Goal: Task Accomplishment & Management: Complete application form

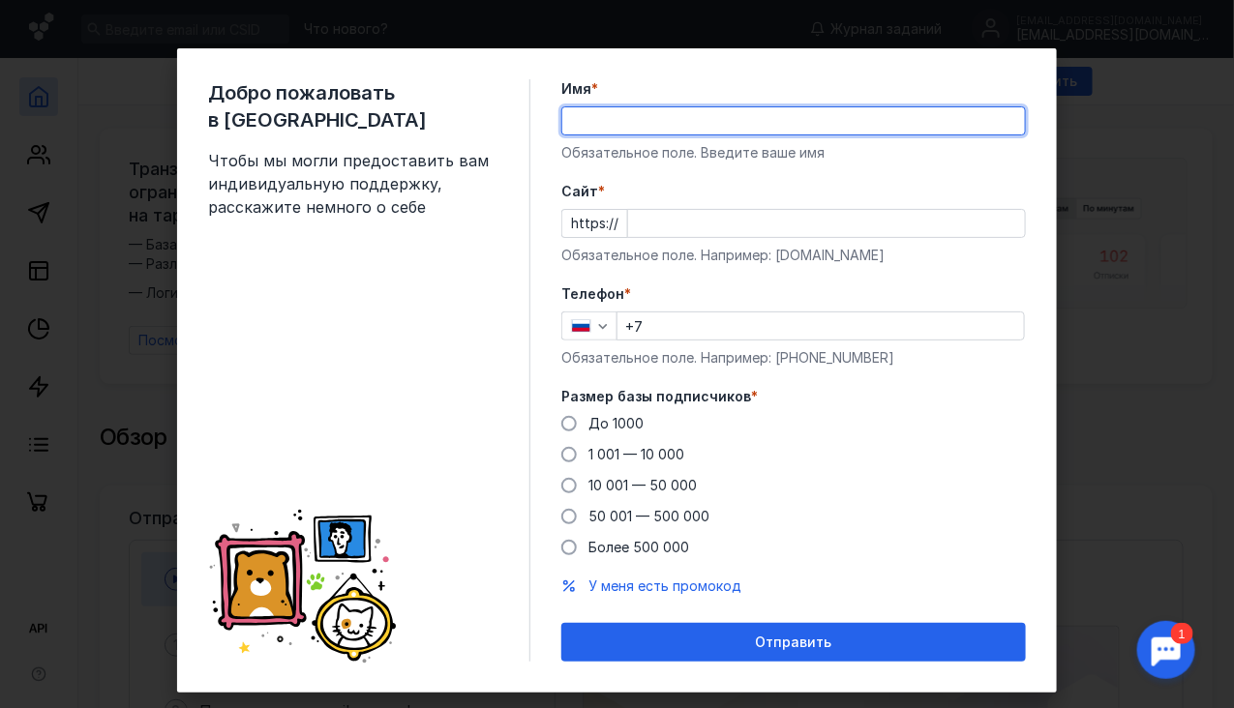
click at [726, 118] on input "Имя *" at bounding box center [793, 120] width 462 height 27
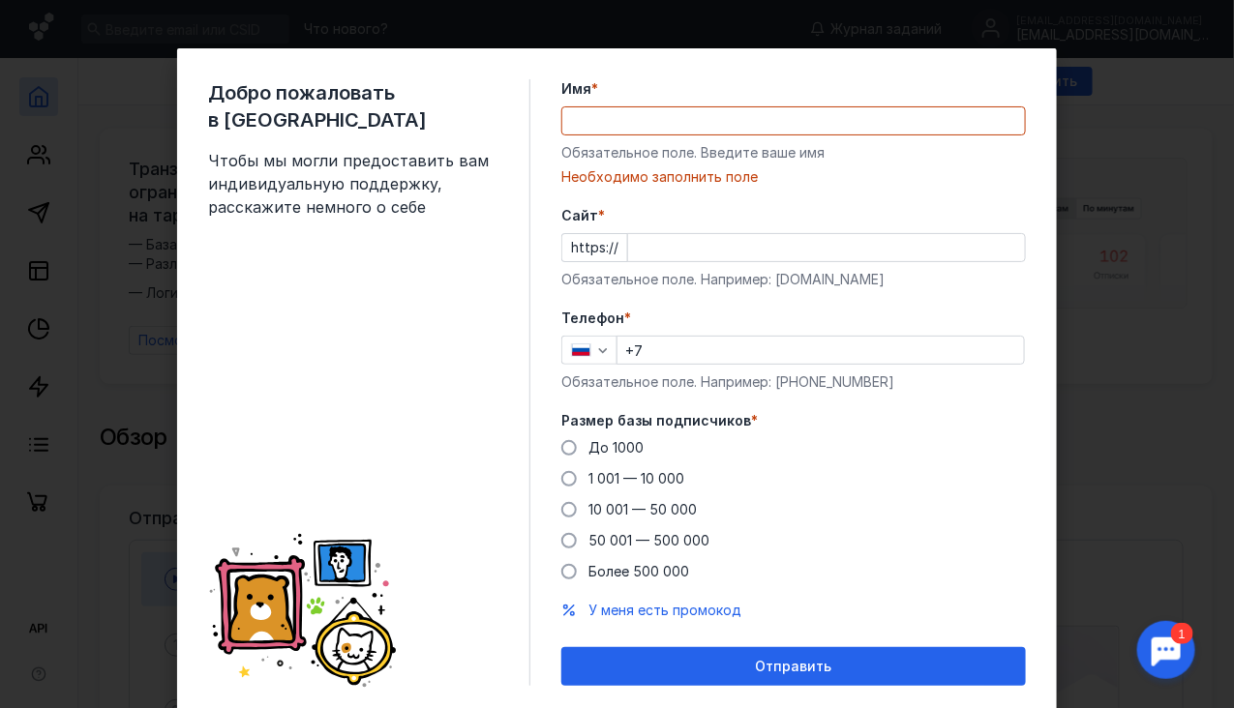
click at [963, 196] on form "Имя * Обязательное поле. Введите ваше имя [PERSON_NAME] заполнить поле [PERSON_…" at bounding box center [793, 382] width 464 height 607
click at [670, 109] on input "Имя *" at bounding box center [793, 120] width 462 height 27
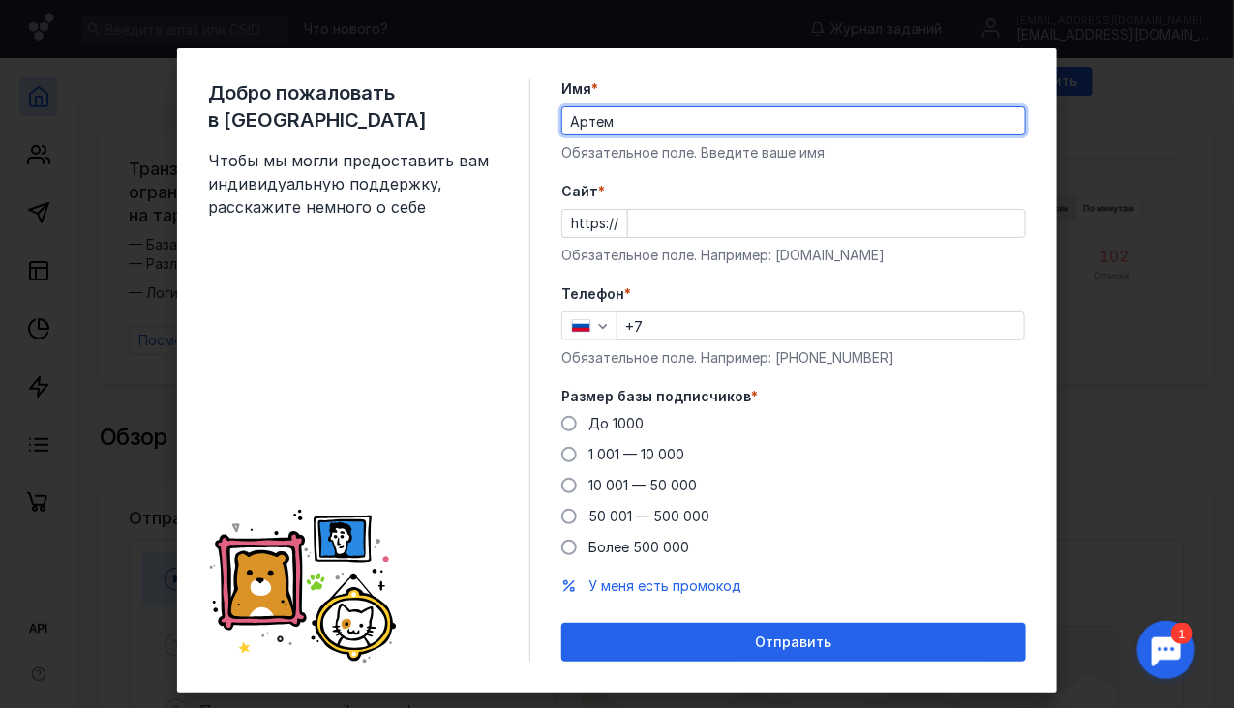
type input "Артем"
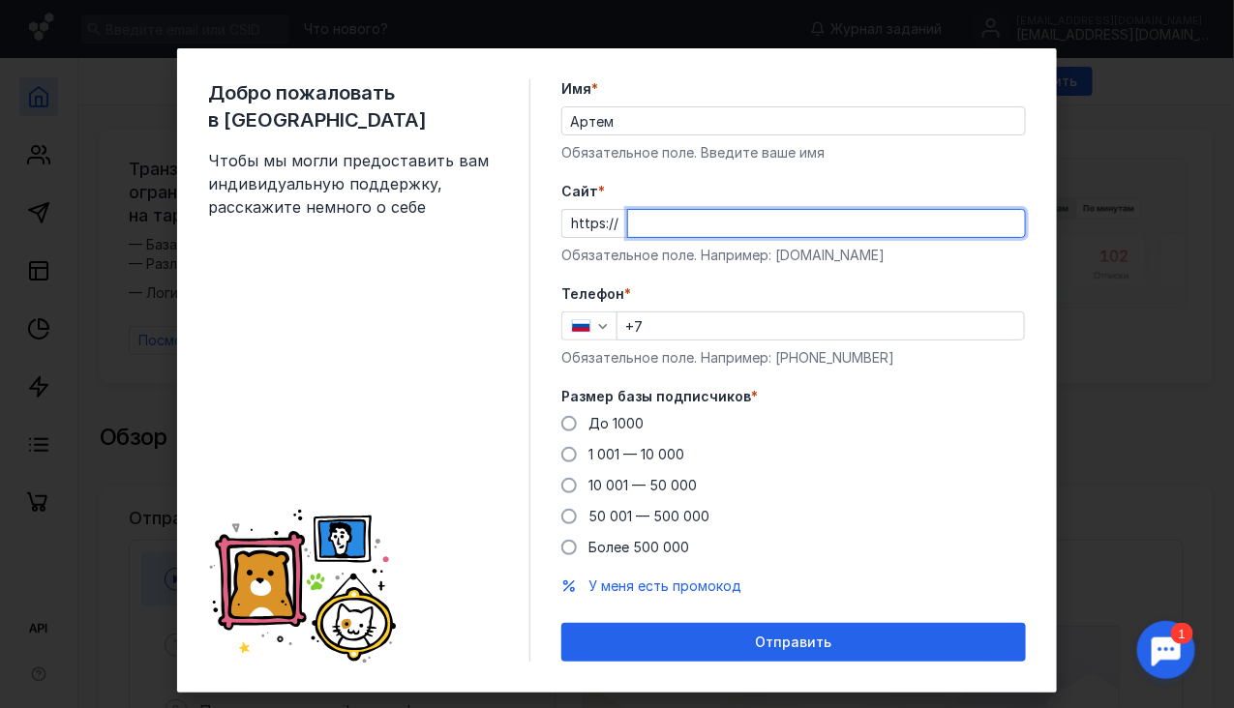
click at [629, 229] on input "Cайт *" at bounding box center [826, 223] width 397 height 27
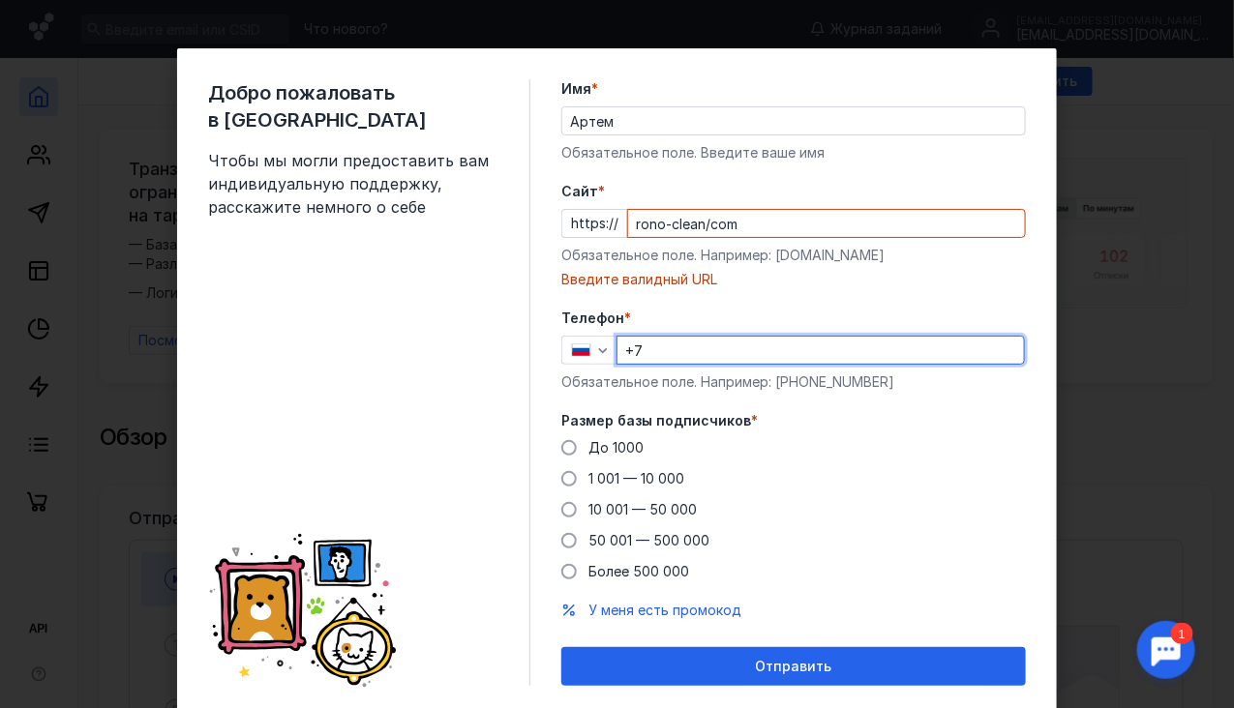
click at [664, 323] on div "Телефон * +7 Обязательное поле. Например: [PHONE_NUMBER]" at bounding box center [793, 350] width 464 height 83
click at [750, 223] on input "rono-clean/com" at bounding box center [826, 223] width 397 height 27
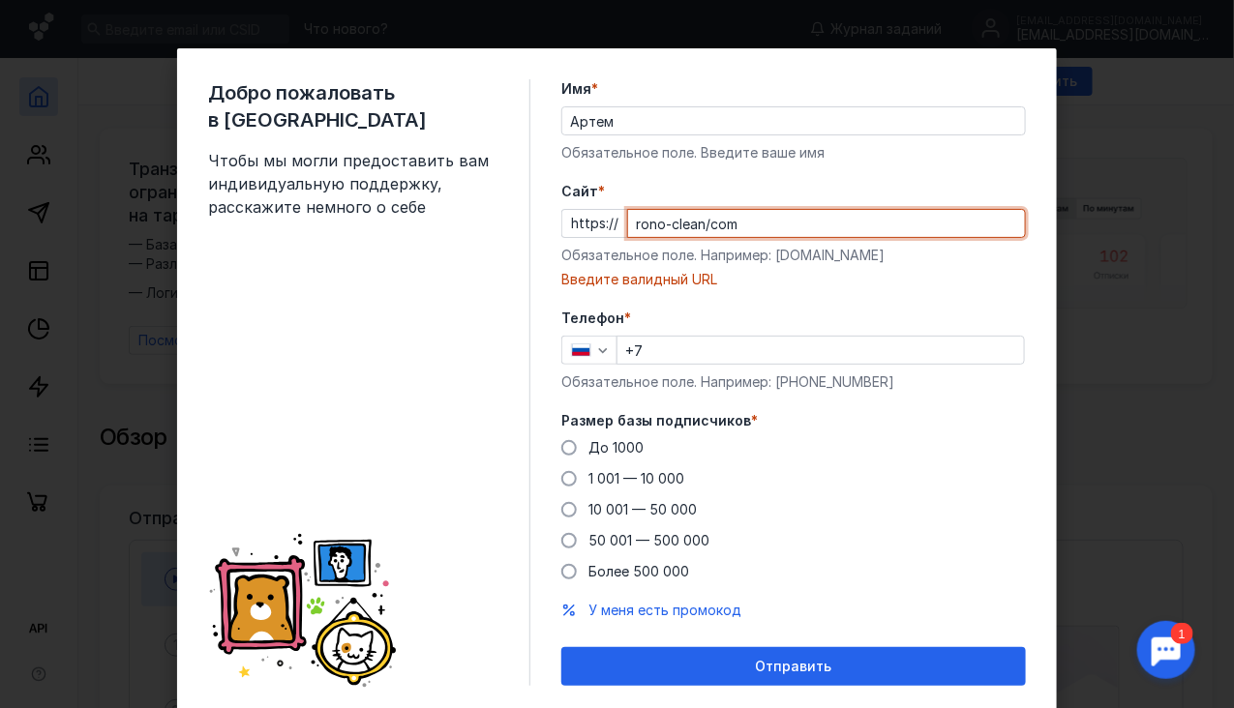
click at [698, 224] on input "rono-clean/com" at bounding box center [826, 223] width 397 height 27
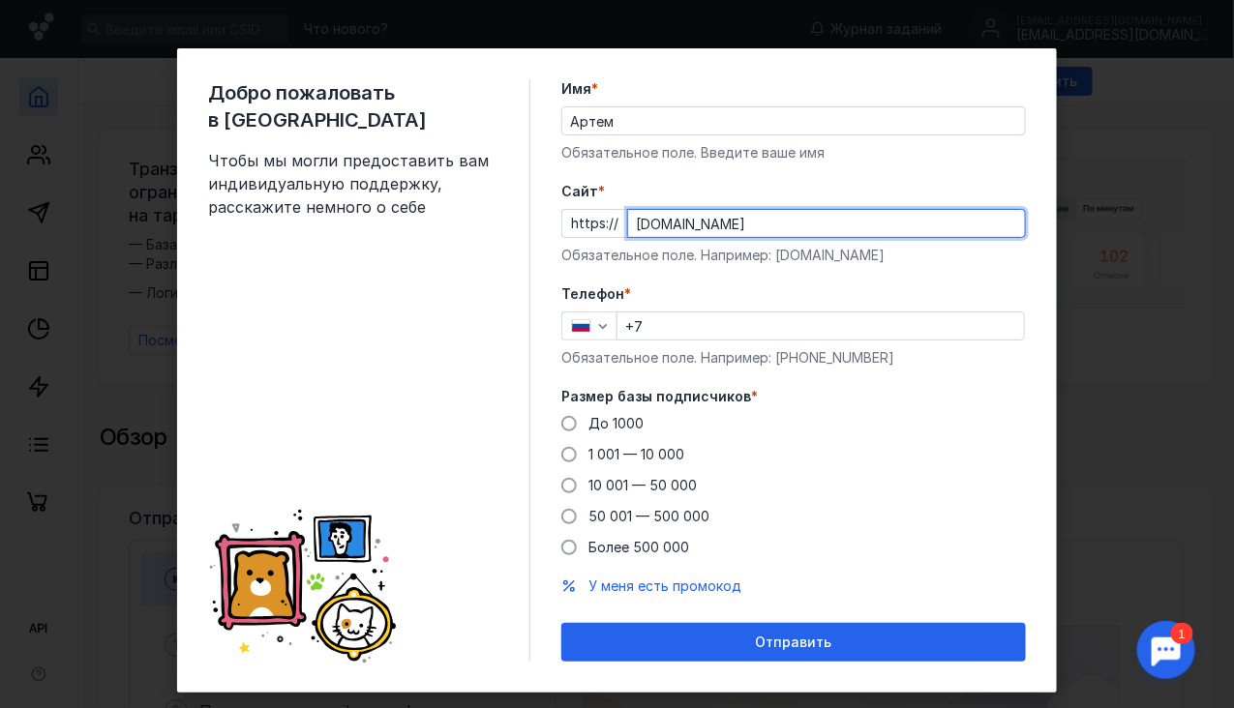
type input "[DOMAIN_NAME]"
click at [670, 319] on input "+7" at bounding box center [820, 326] width 406 height 27
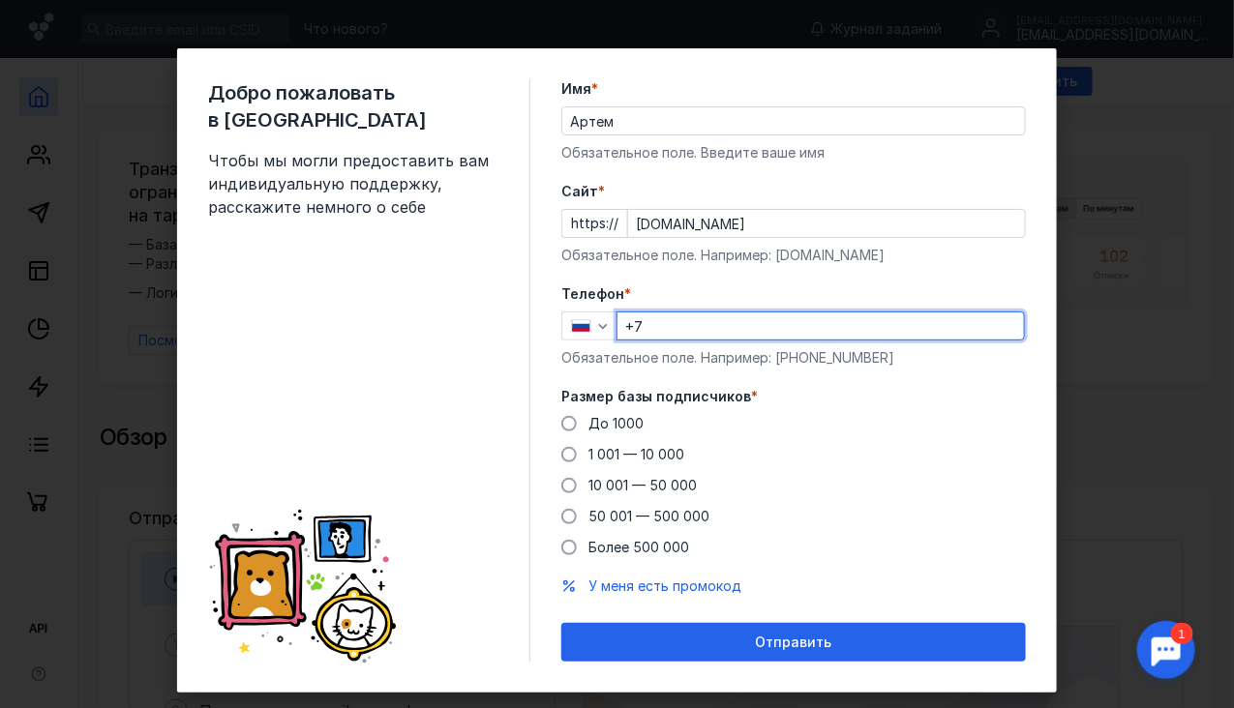
type input "[PHONE_NUMBER]"
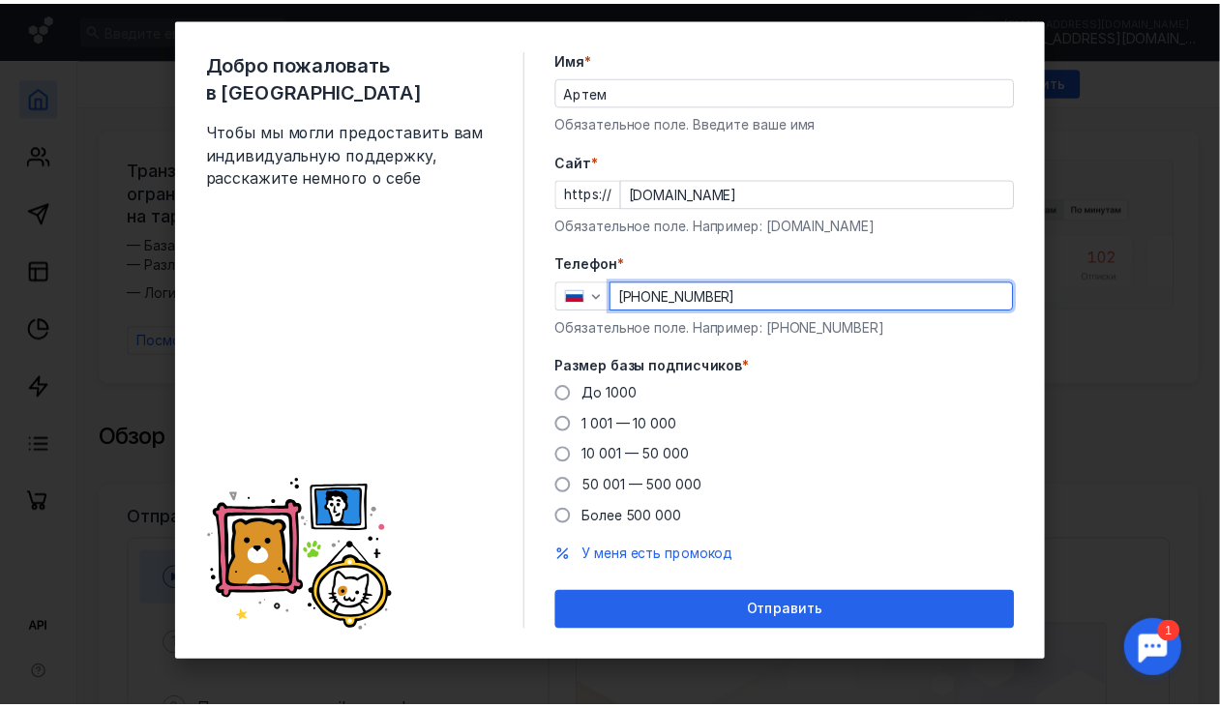
scroll to position [32, 0]
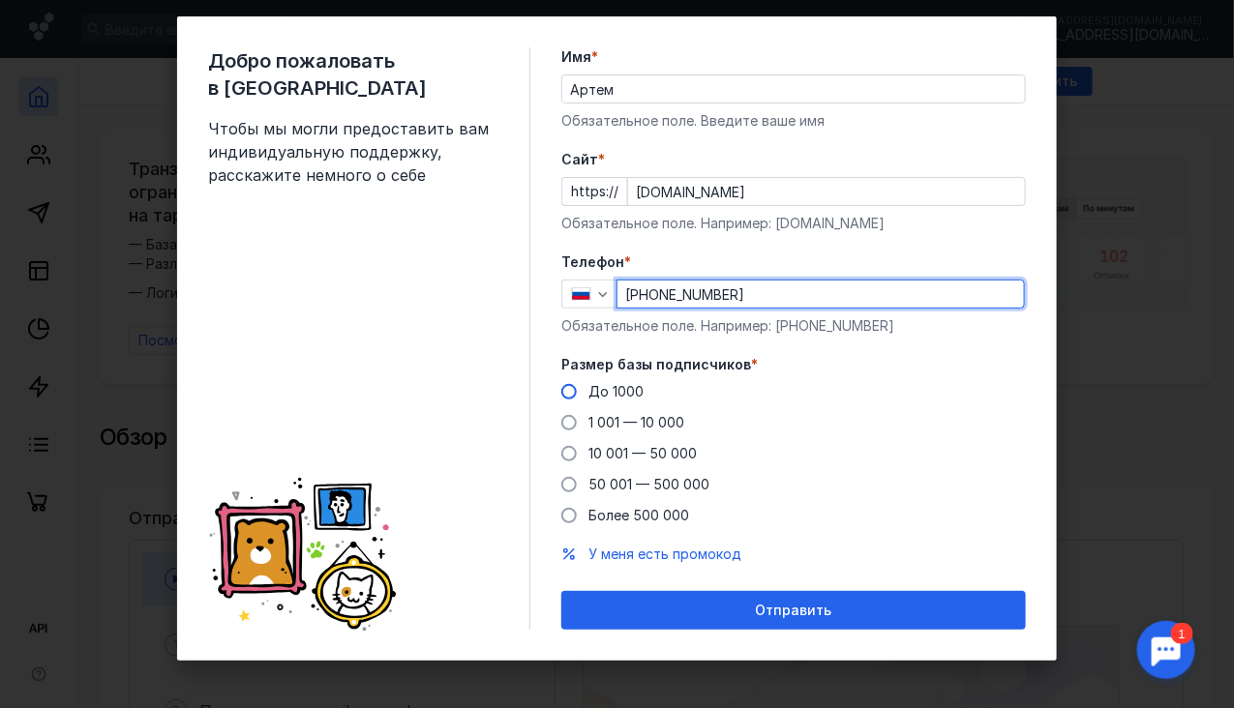
click at [573, 391] on label "До 1000" at bounding box center [602, 391] width 82 height 19
click at [0, 0] on input "До 1000" at bounding box center [0, 0] width 0 height 0
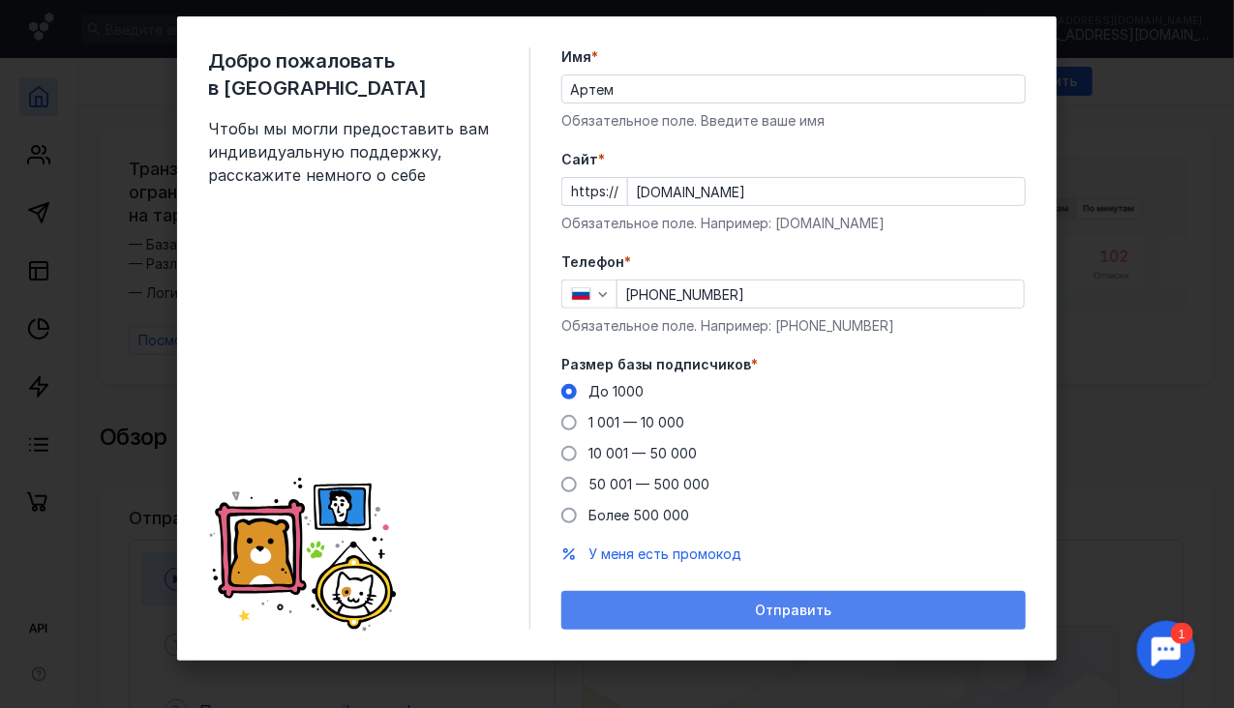
click at [849, 618] on div "Отправить" at bounding box center [793, 610] width 464 height 39
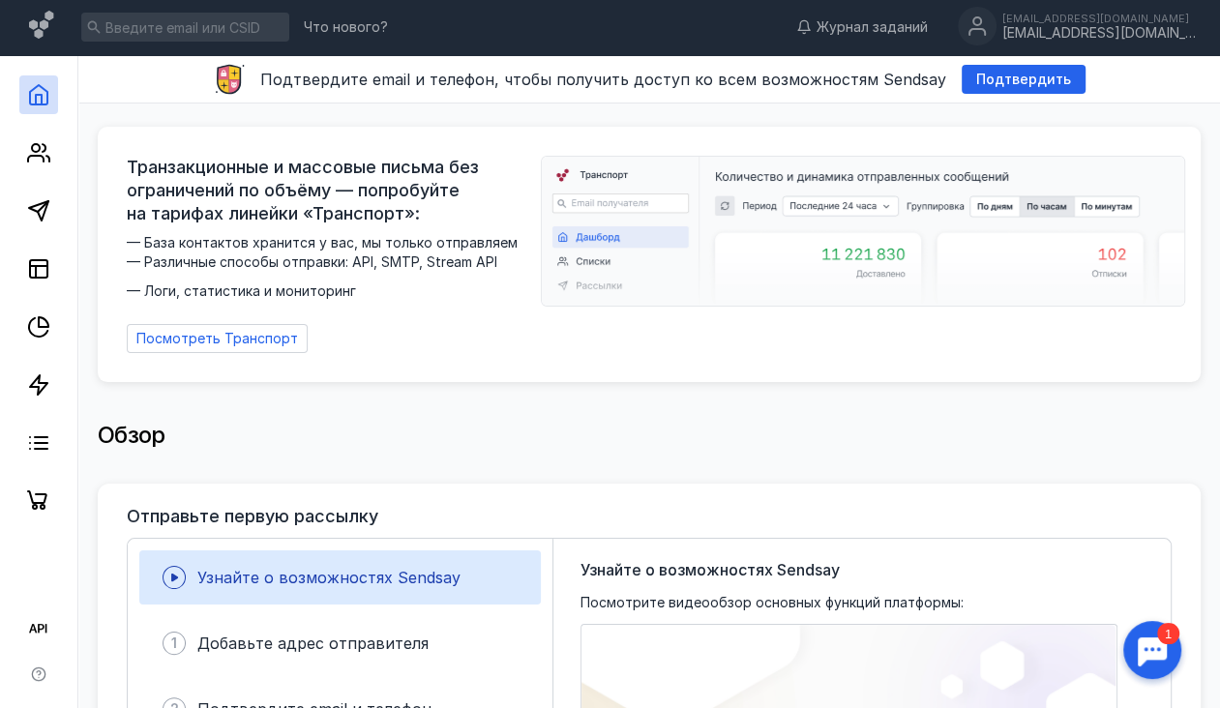
scroll to position [4, 0]
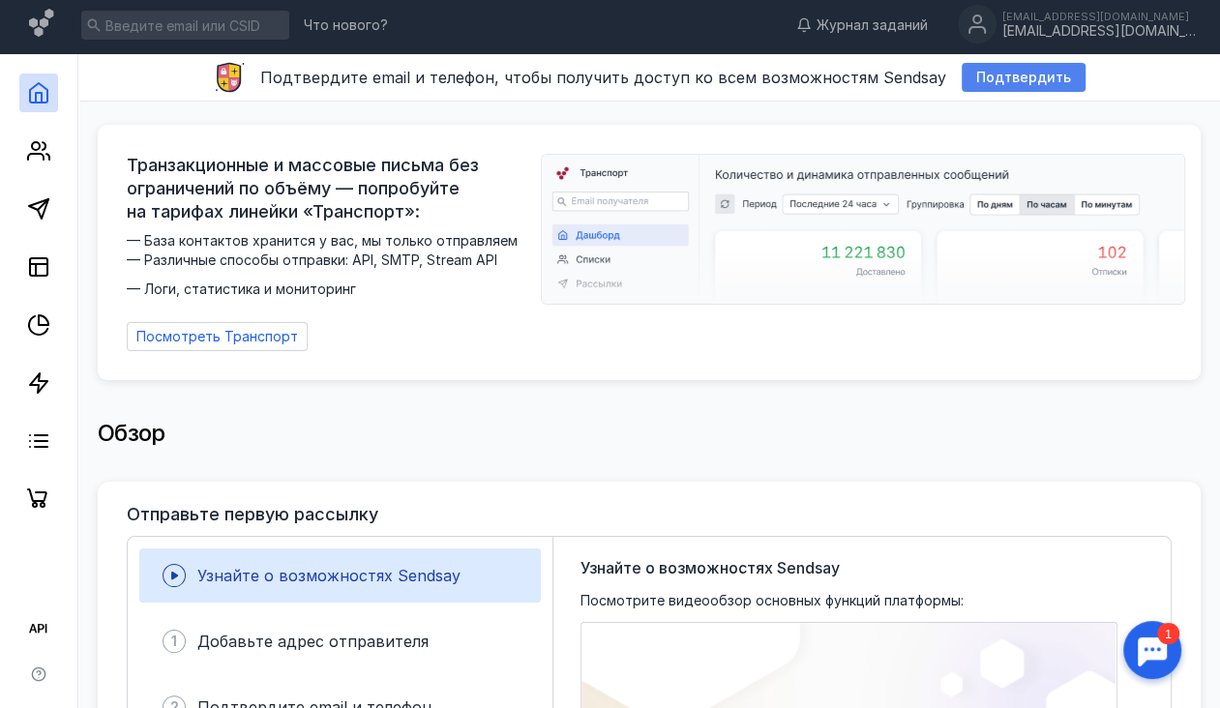
click at [966, 86] on div "Подтвердить" at bounding box center [1024, 77] width 124 height 29
click at [1007, 81] on span "Подтвердить" at bounding box center [1023, 78] width 95 height 16
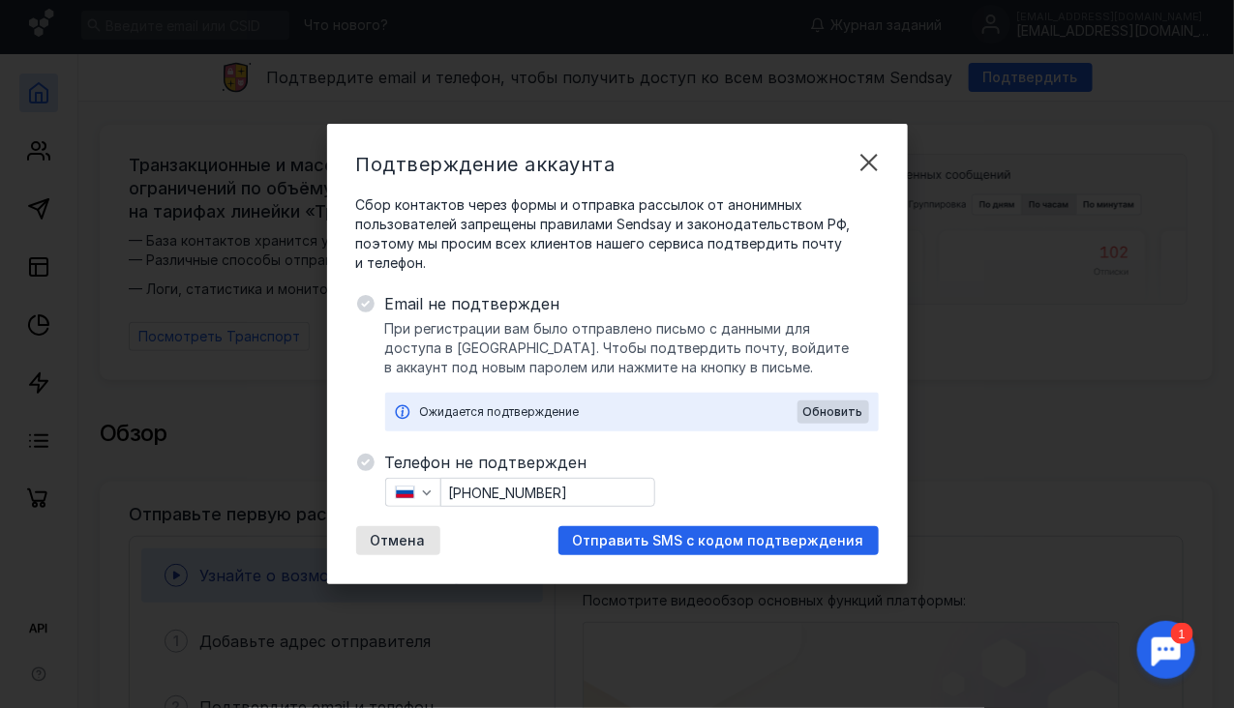
click at [462, 311] on span "Email не подтвержден" at bounding box center [631, 303] width 493 height 23
click at [860, 405] on span "Обновить" at bounding box center [833, 412] width 60 height 14
click at [1033, 297] on div "Подтверждение аккаунта Сбор контактов через формы и отправка рассылок от аноним…" at bounding box center [617, 354] width 1234 height 708
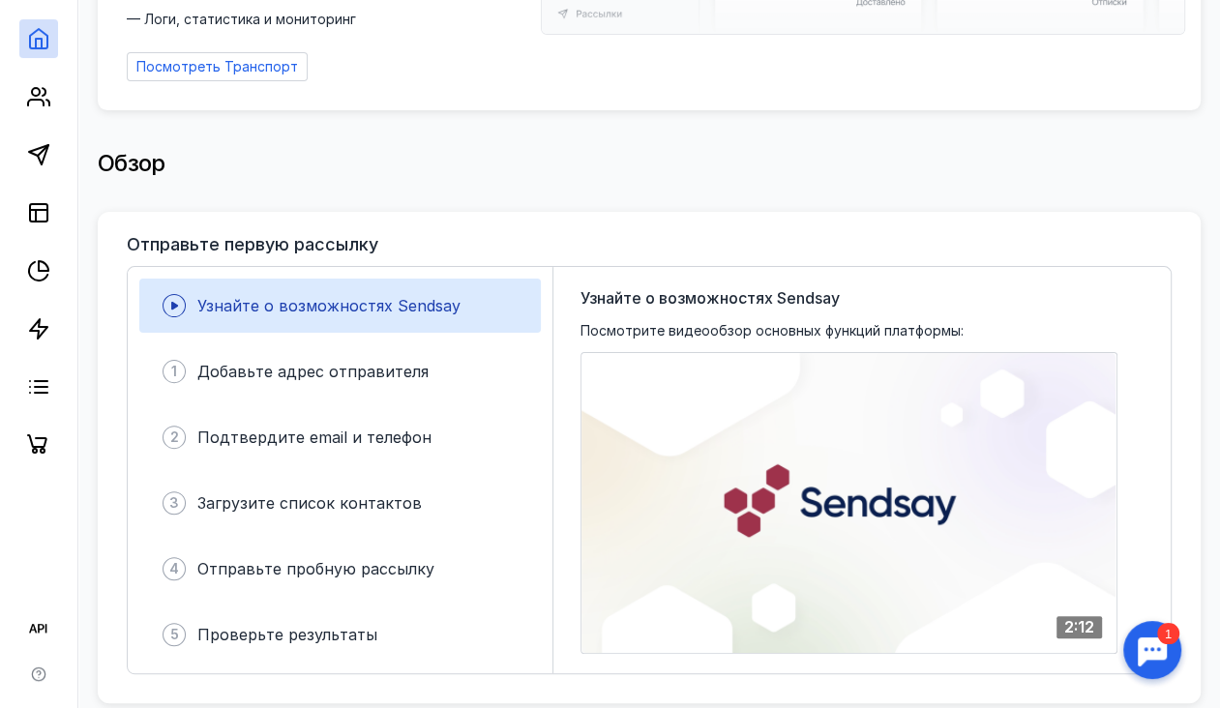
scroll to position [0, 0]
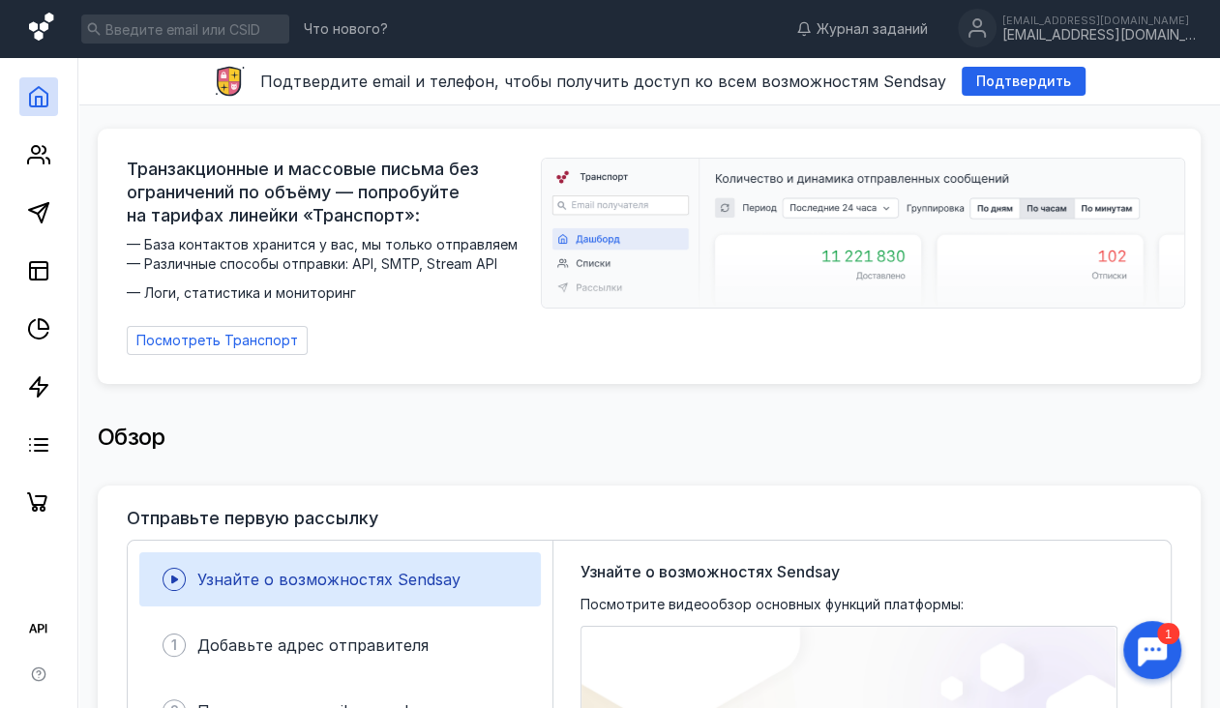
click at [48, 35] on icon at bounding box center [43, 29] width 28 height 33
click at [29, 25] on icon at bounding box center [41, 27] width 24 height 28
click at [39, 209] on icon at bounding box center [38, 212] width 23 height 23
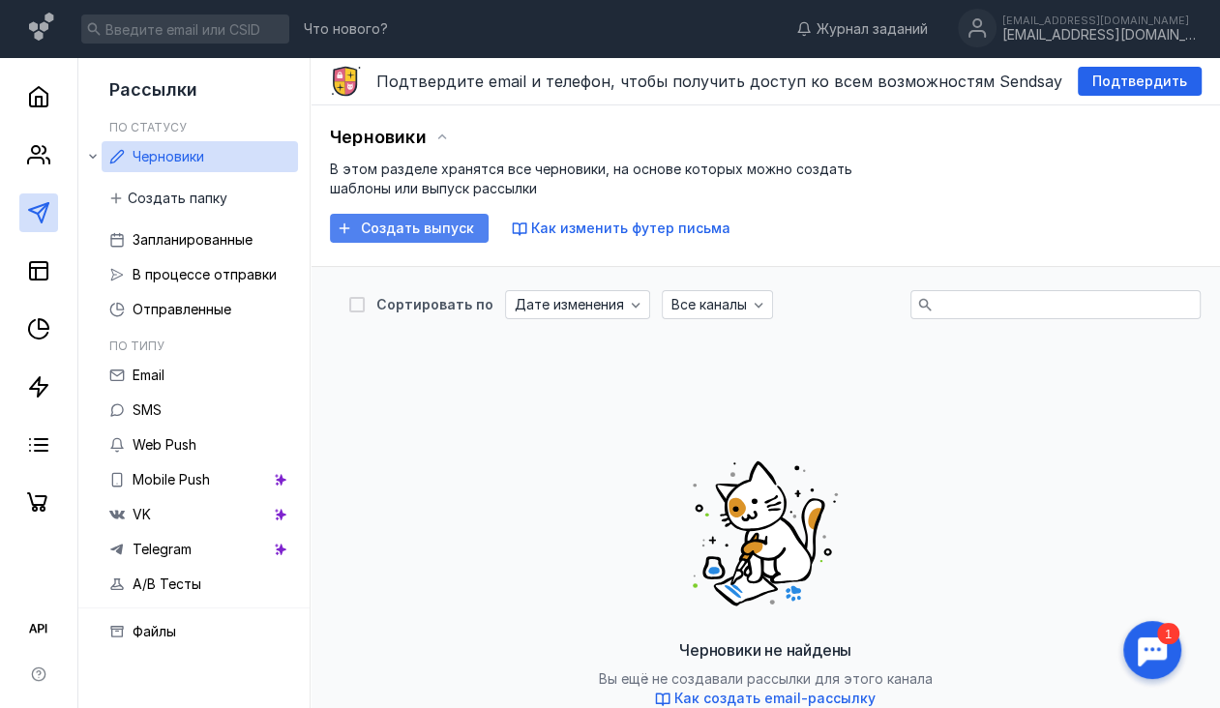
click at [388, 229] on span "Создать выпуск" at bounding box center [417, 229] width 113 height 16
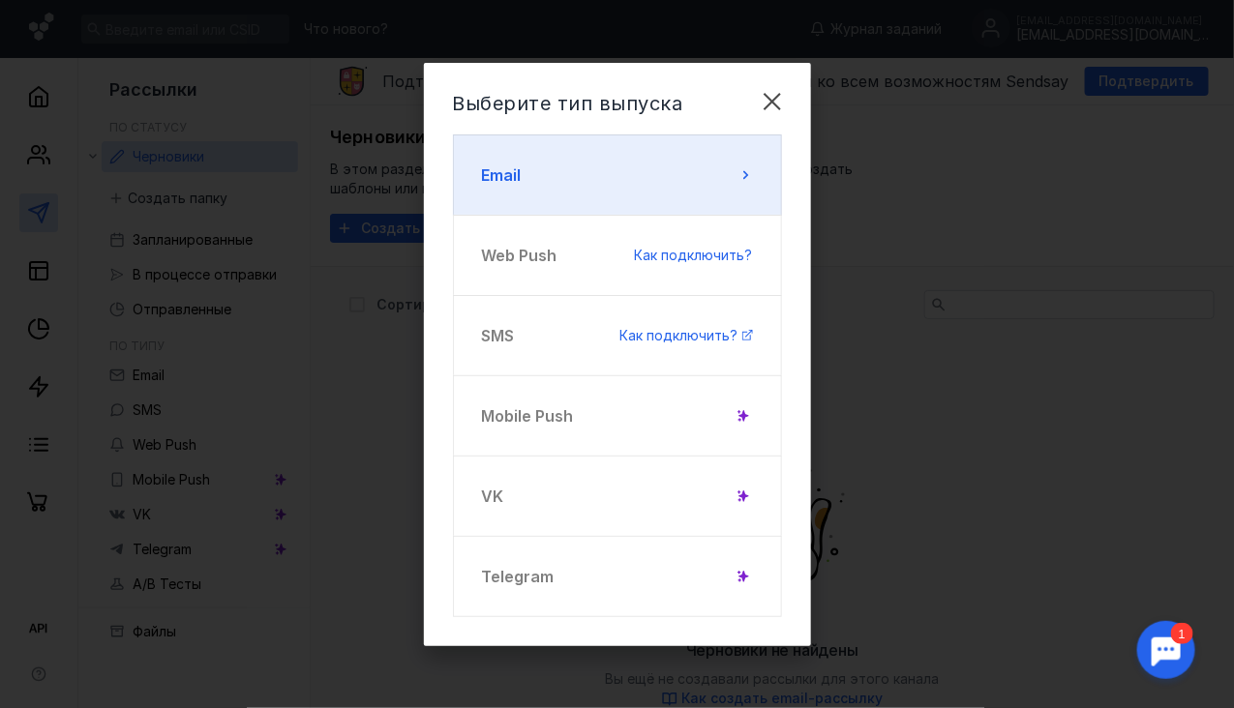
click at [583, 186] on button "Email" at bounding box center [617, 174] width 329 height 81
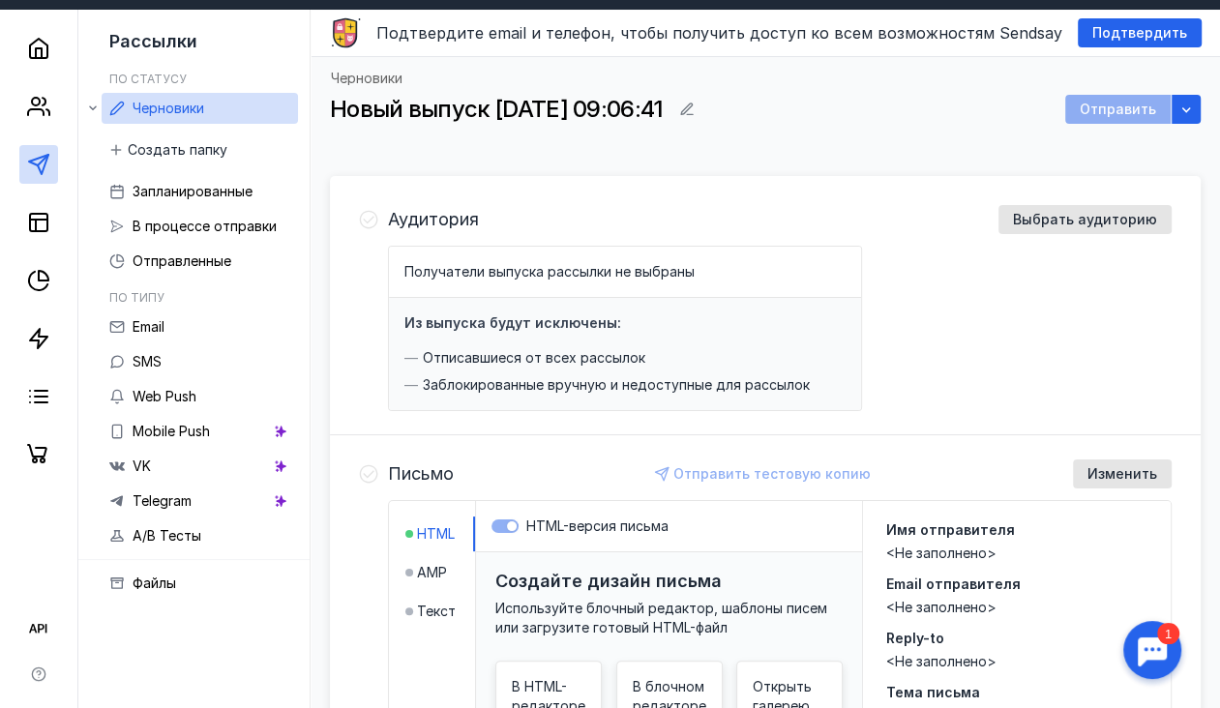
scroll to position [51, 0]
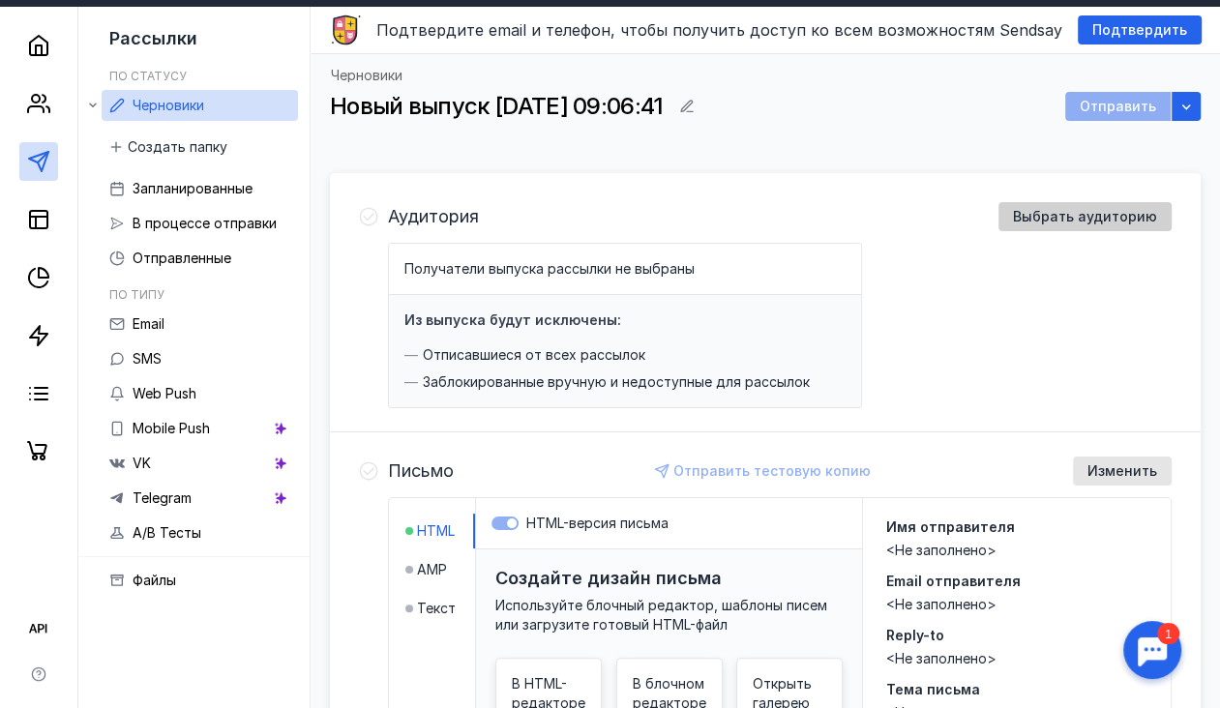
click at [1064, 225] on div "Выбрать аудиторию" at bounding box center [1084, 216] width 173 height 29
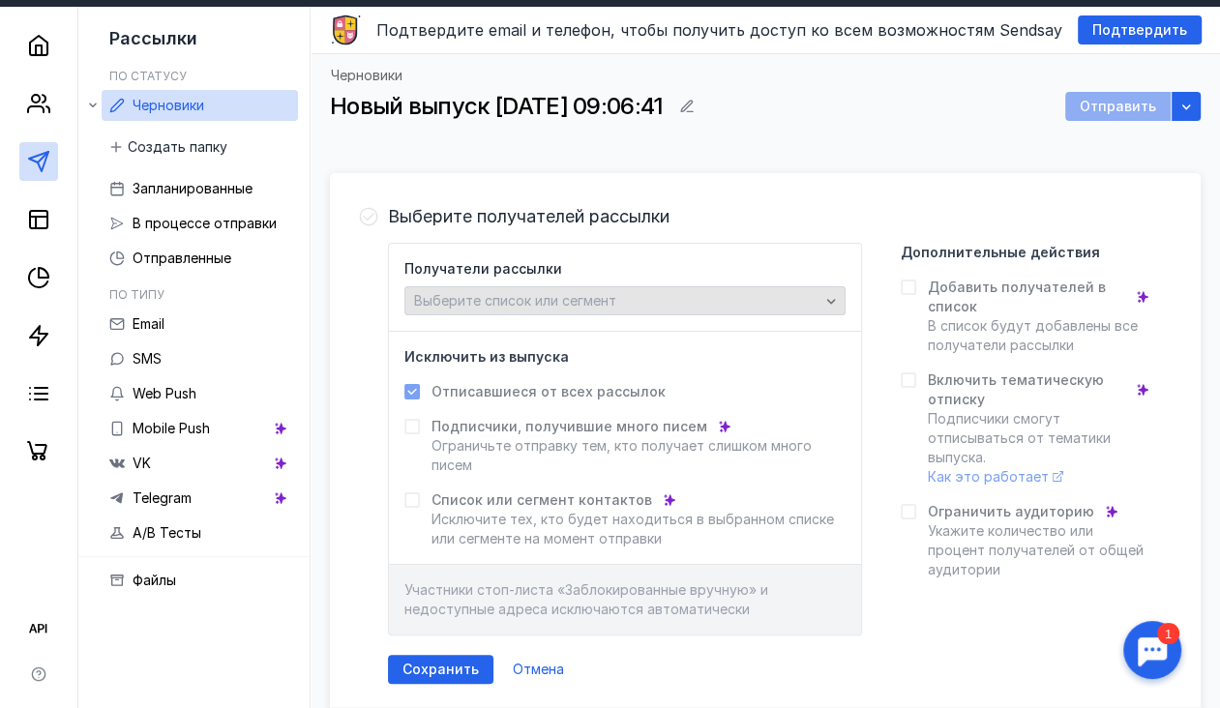
click at [625, 306] on div "Выберите список или сегмент" at bounding box center [616, 301] width 415 height 16
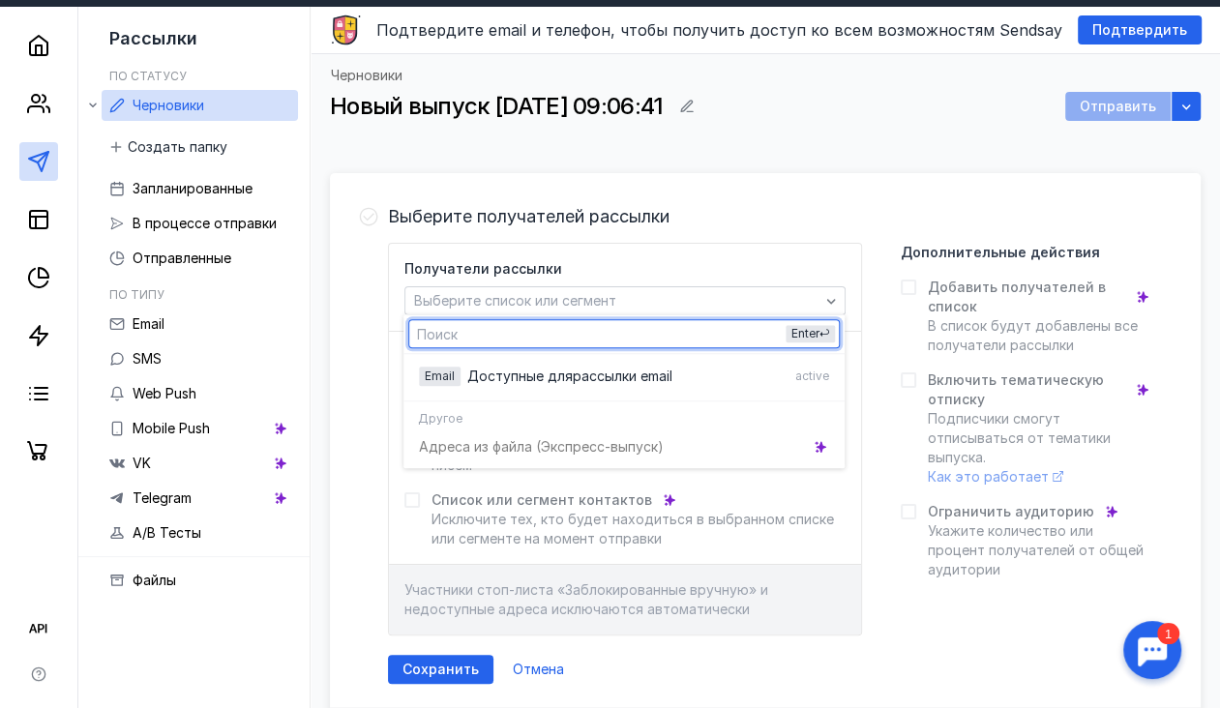
click at [1093, 296] on span "Добавить получателей в список" at bounding box center [1026, 297] width 197 height 39
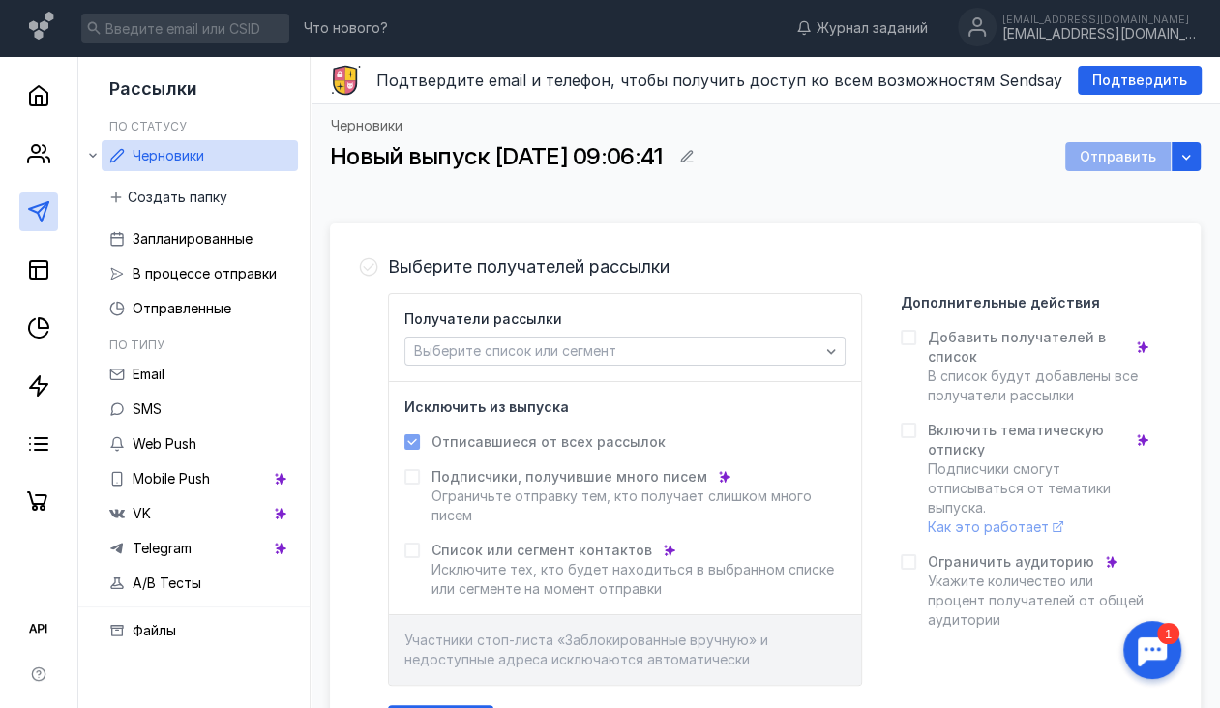
scroll to position [0, 0]
